Goal: Task Accomplishment & Management: Use online tool/utility

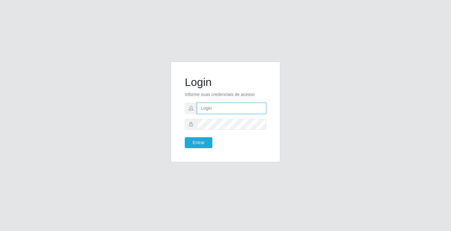
click at [225, 104] on input "text" at bounding box center [231, 108] width 69 height 11
type input "zivaneide@ideal"
click at [185, 137] on button "Entrar" at bounding box center [199, 142] width 28 height 11
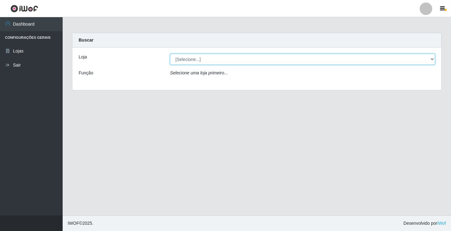
click at [432, 59] on select "[Selecione...] Ideal - Conceição" at bounding box center [302, 59] width 265 height 11
select select "231"
click at [170, 54] on select "[Selecione...] Ideal - Conceição" at bounding box center [302, 59] width 265 height 11
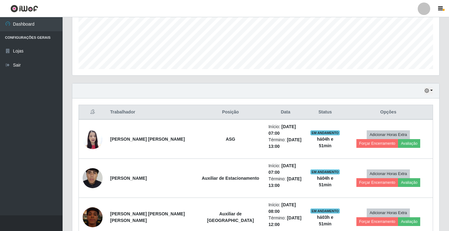
scroll to position [119, 0]
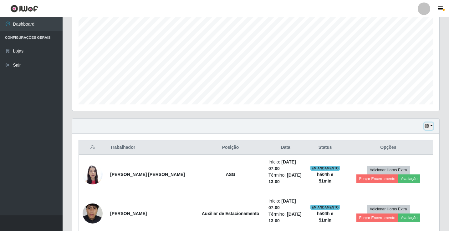
click at [431, 125] on button "button" at bounding box center [429, 126] width 9 height 7
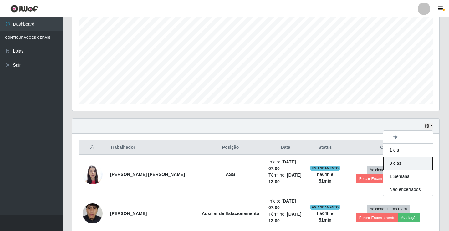
click at [403, 165] on button "3 dias" at bounding box center [408, 163] width 49 height 13
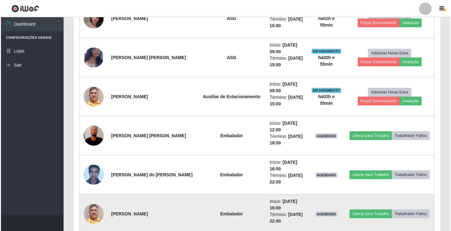
scroll to position [339, 0]
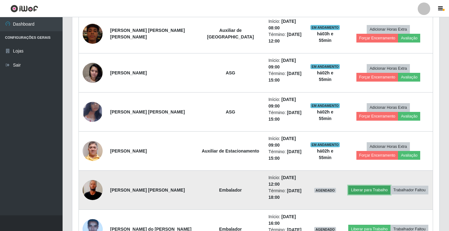
click at [363, 191] on button "Liberar para Trabalho" at bounding box center [370, 190] width 42 height 9
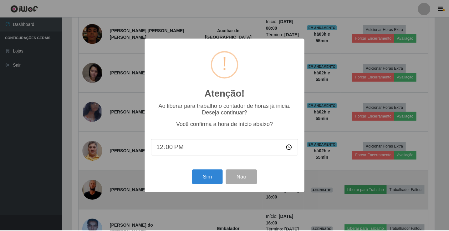
scroll to position [130, 364]
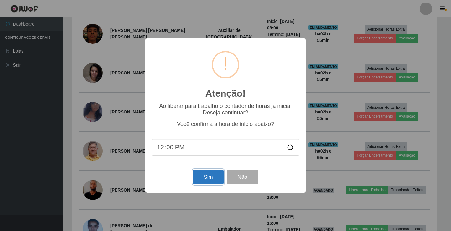
click at [206, 177] on button "Sim" at bounding box center [208, 177] width 30 height 15
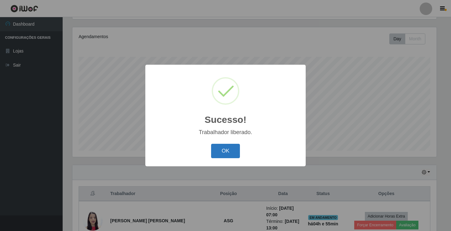
click at [231, 144] on button "OK" at bounding box center [225, 151] width 29 height 15
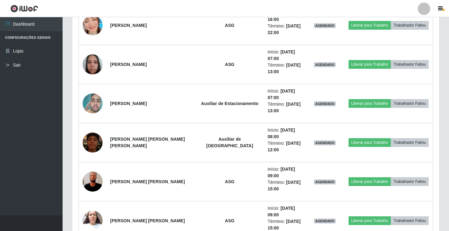
scroll to position [856, 0]
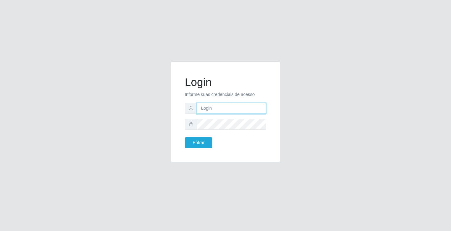
click at [236, 108] on input "text" at bounding box center [231, 108] width 69 height 11
type input "zivaneide@ideal"
click at [185, 137] on button "Entrar" at bounding box center [199, 142] width 28 height 11
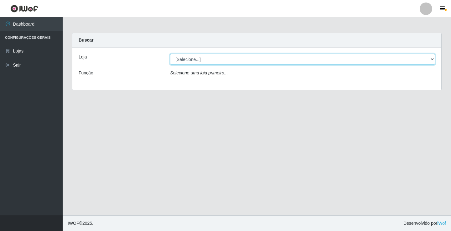
click at [433, 59] on select "[Selecione...] Ideal - Conceição" at bounding box center [302, 59] width 265 height 11
select select "231"
click at [170, 54] on select "[Selecione...] Ideal - Conceição" at bounding box center [302, 59] width 265 height 11
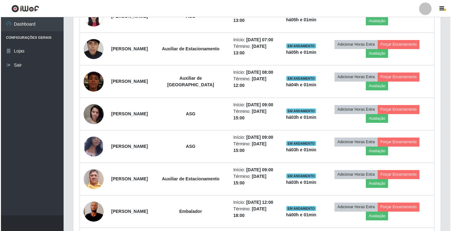
scroll to position [188, 0]
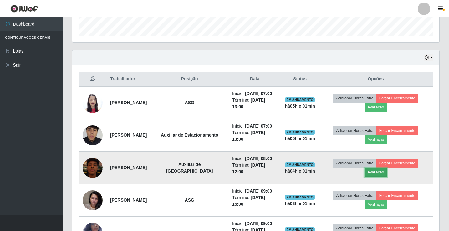
click at [382, 169] on button "Avaliação" at bounding box center [376, 172] width 22 height 9
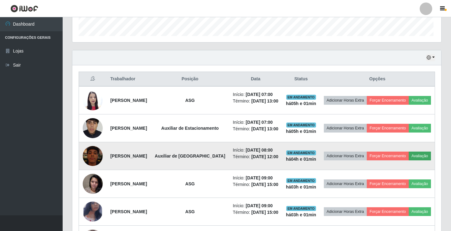
scroll to position [130, 364]
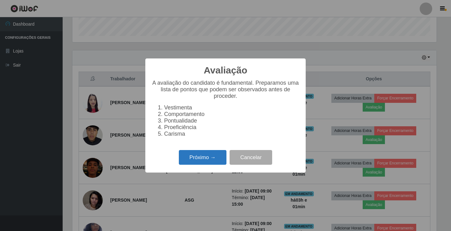
click at [190, 158] on button "Próximo →" at bounding box center [203, 157] width 48 height 15
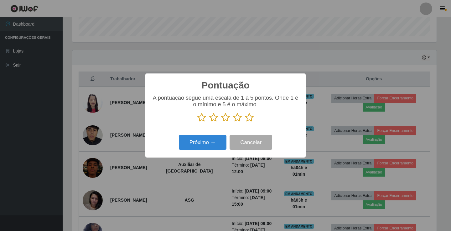
click at [237, 117] on icon at bounding box center [237, 117] width 9 height 9
click at [233, 122] on input "radio" at bounding box center [233, 122] width 0 height 0
click at [217, 141] on button "Próximo →" at bounding box center [203, 142] width 48 height 15
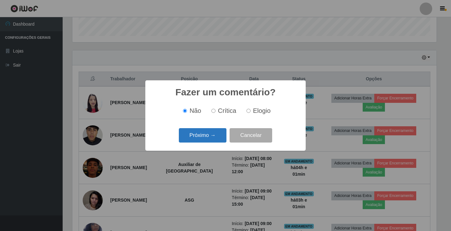
click at [215, 137] on button "Próximo →" at bounding box center [203, 135] width 48 height 15
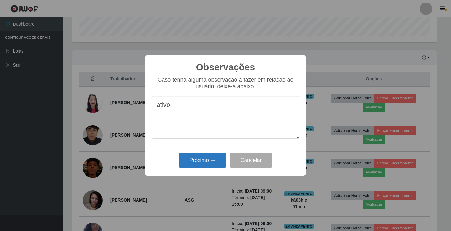
type textarea "ativo"
click at [205, 160] on button "Próximo →" at bounding box center [203, 160] width 48 height 15
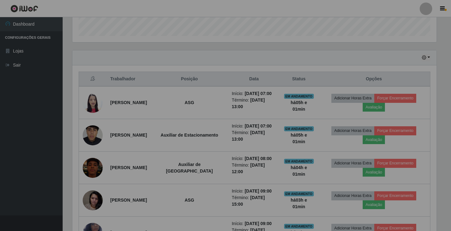
scroll to position [130, 367]
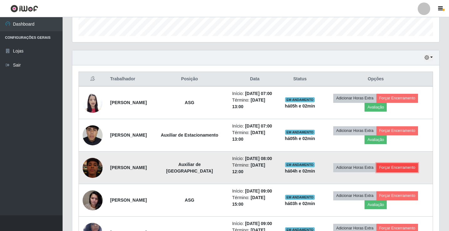
click at [402, 171] on button "Forçar Encerramento" at bounding box center [398, 167] width 42 height 9
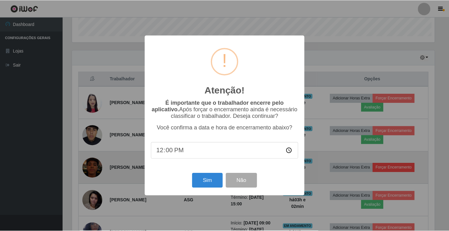
scroll to position [130, 364]
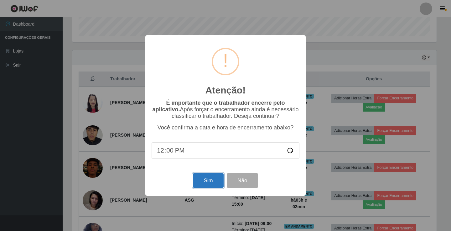
click at [209, 179] on button "Sim" at bounding box center [208, 181] width 30 height 15
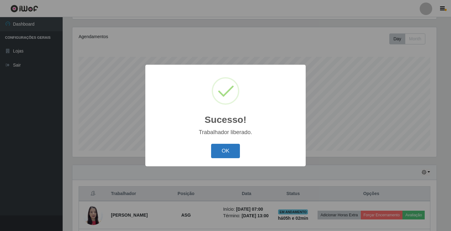
click at [215, 148] on button "OK" at bounding box center [225, 151] width 29 height 15
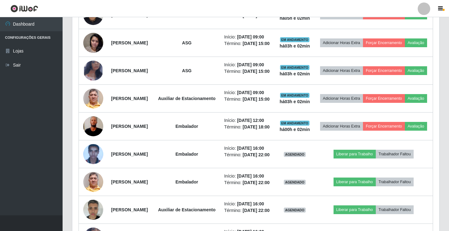
scroll to position [292, 0]
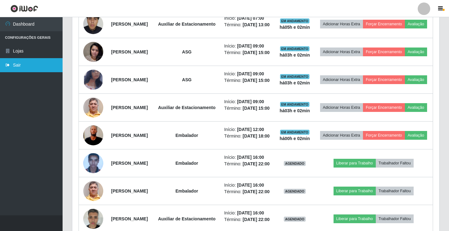
click at [27, 66] on link "Sair" at bounding box center [31, 65] width 63 height 14
